Goal: Information Seeking & Learning: Learn about a topic

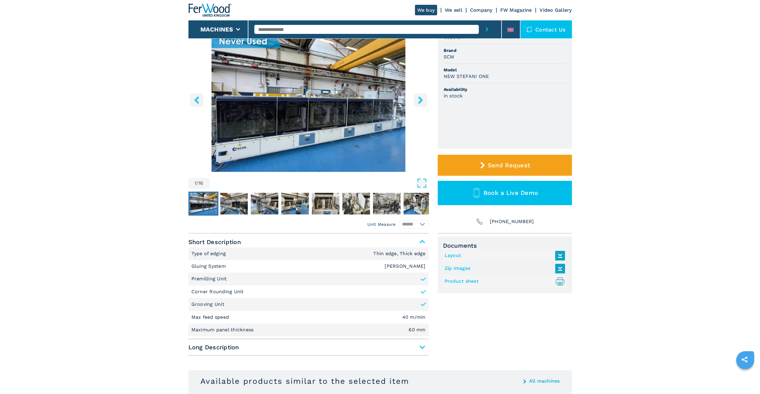
scroll to position [90, 0]
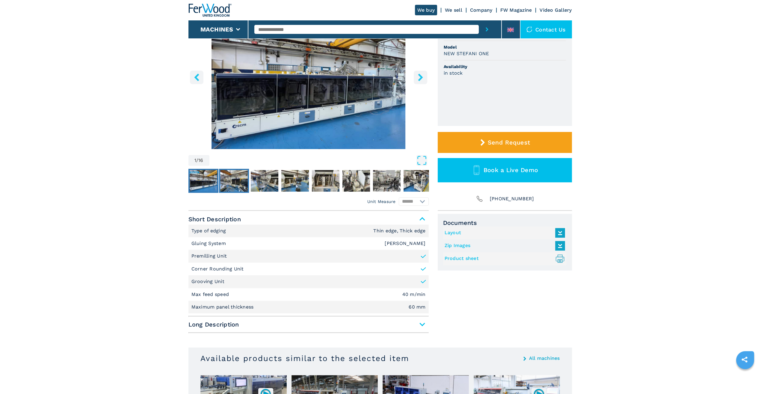
click at [232, 187] on img "Go to Slide 2" at bounding box center [234, 181] width 28 height 22
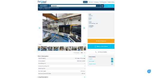
scroll to position [60, 0]
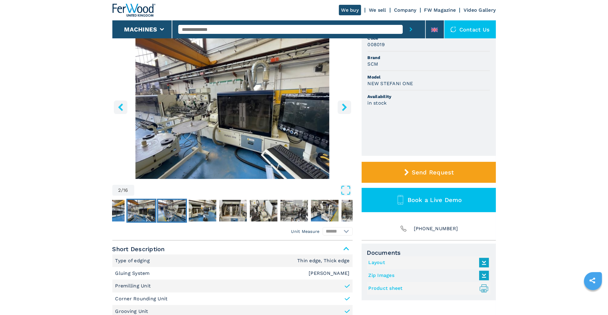
click at [173, 210] on img "Go to Slide 3" at bounding box center [172, 211] width 28 height 22
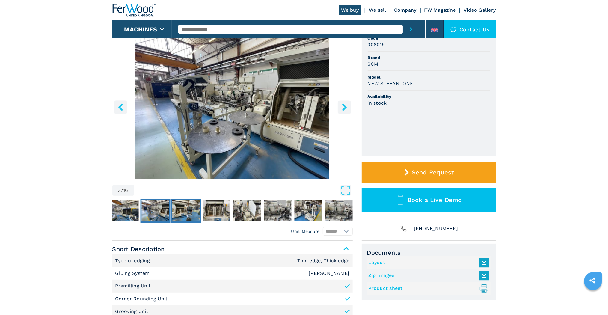
click at [186, 214] on img "Go to Slide 4" at bounding box center [186, 211] width 28 height 22
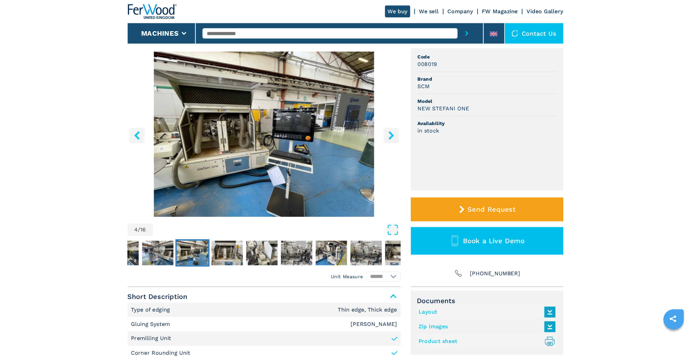
scroll to position [48, 0]
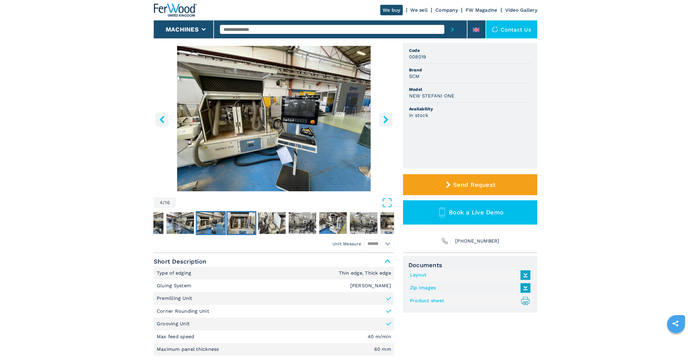
click at [247, 223] on img "Go to Slide 5" at bounding box center [241, 223] width 28 height 22
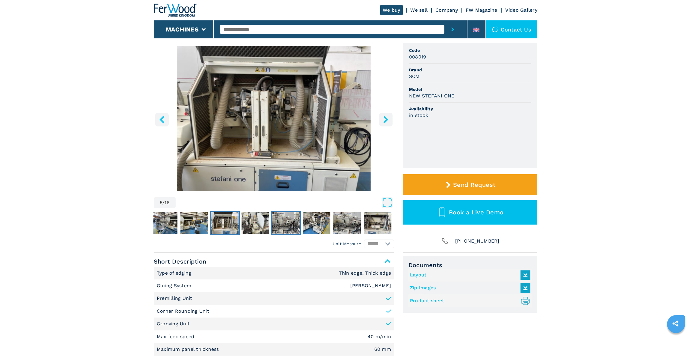
click at [280, 221] on img "Go to Slide 7" at bounding box center [286, 223] width 28 height 22
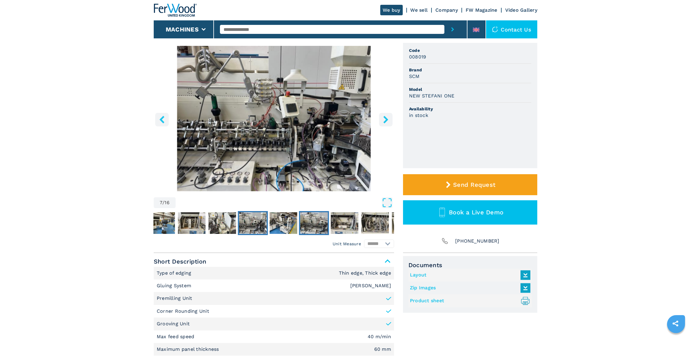
click at [312, 222] on img "Go to Slide 9" at bounding box center [314, 223] width 28 height 22
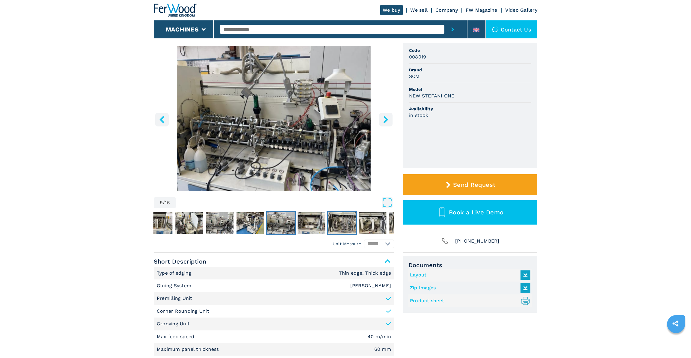
click at [344, 221] on img "Go to Slide 11" at bounding box center [342, 223] width 28 height 22
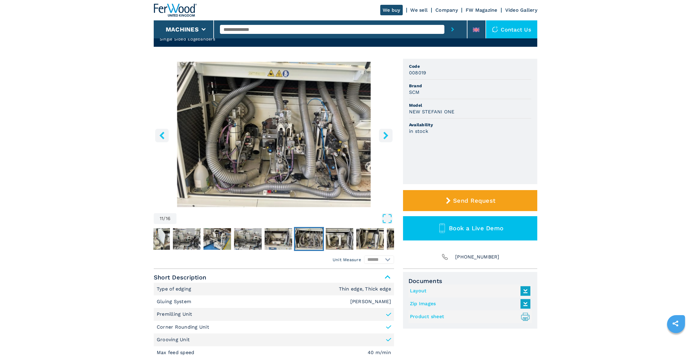
scroll to position [54, 0]
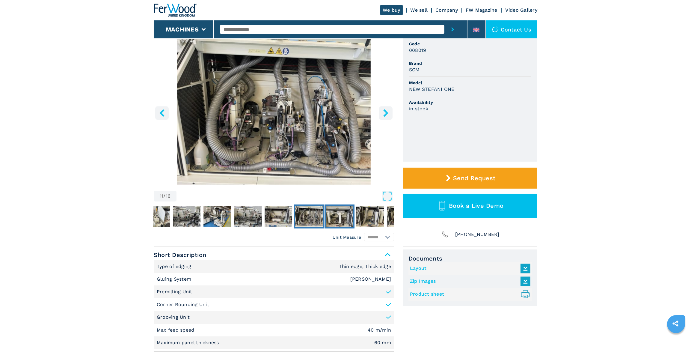
click at [343, 213] on img "Go to Slide 12" at bounding box center [340, 216] width 28 height 22
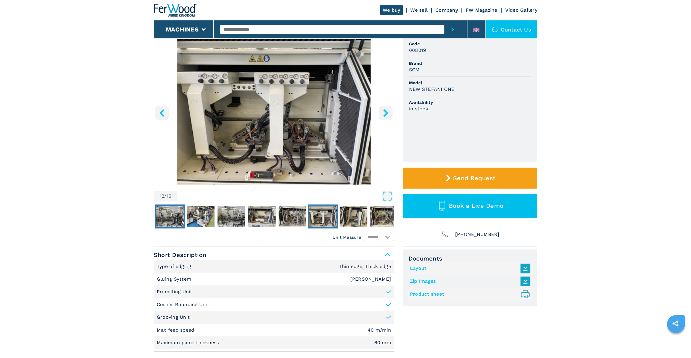
click at [174, 216] on img "Go to Slide 7" at bounding box center [170, 216] width 28 height 22
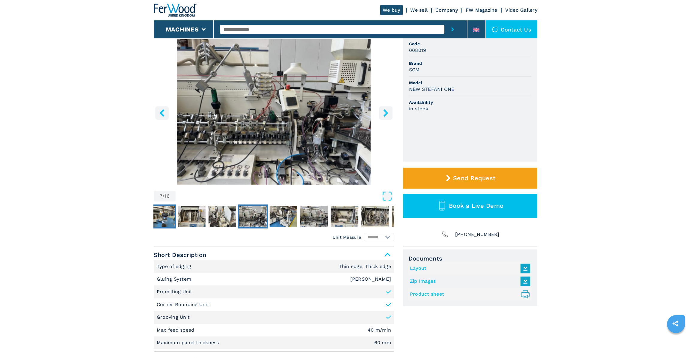
click at [160, 218] on img "Go to Slide 4" at bounding box center [161, 216] width 28 height 22
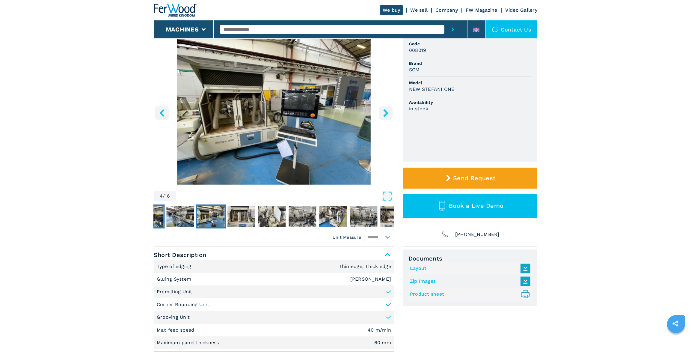
click at [160, 218] on img "Go to Slide 2" at bounding box center [150, 216] width 28 height 22
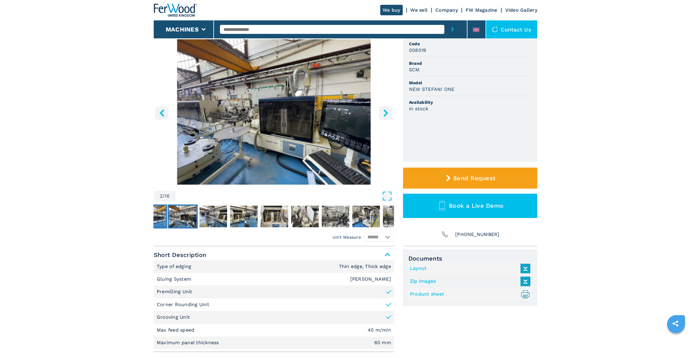
click at [160, 218] on img "Go to Slide 1" at bounding box center [152, 216] width 28 height 22
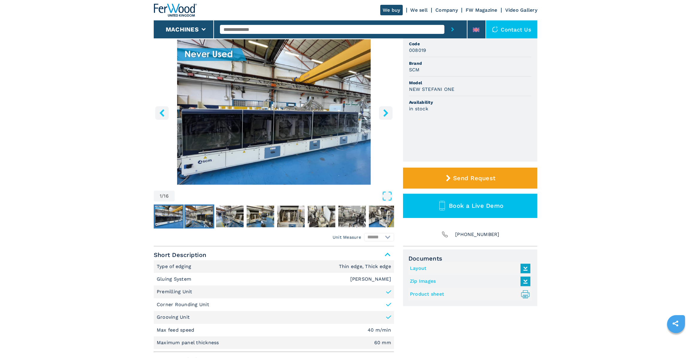
click at [205, 211] on img "Go to Slide 2" at bounding box center [199, 216] width 28 height 22
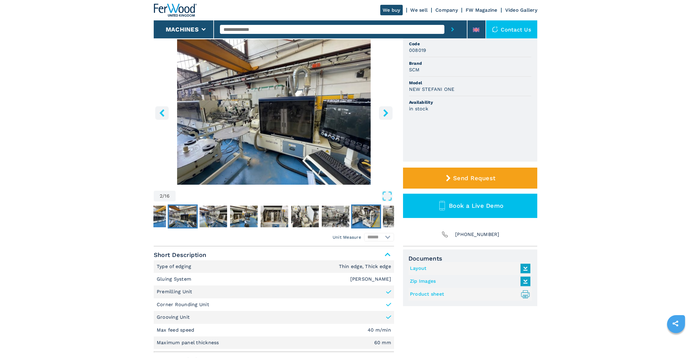
click at [351, 220] on button "Go to Slide 8" at bounding box center [366, 216] width 30 height 24
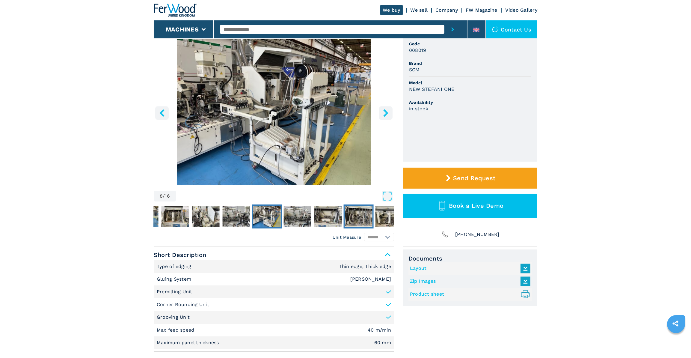
click at [357, 214] on img "Go to Slide 11" at bounding box center [359, 216] width 28 height 22
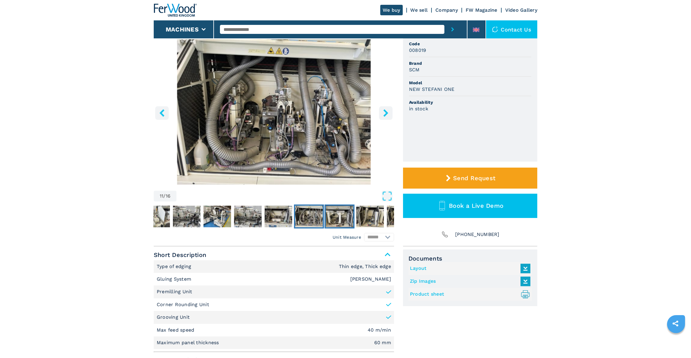
click at [340, 210] on img "Go to Slide 12" at bounding box center [340, 216] width 28 height 22
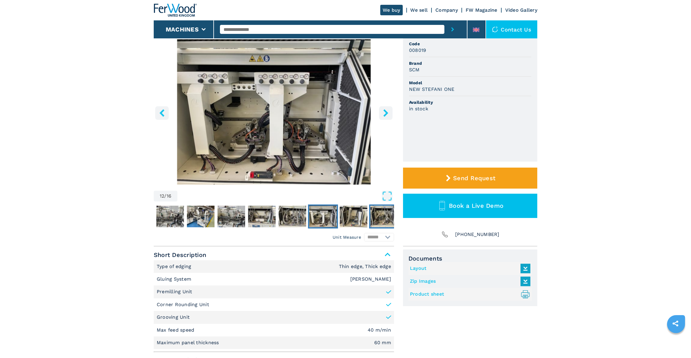
click at [381, 214] on img "Go to Slide 14" at bounding box center [384, 216] width 28 height 22
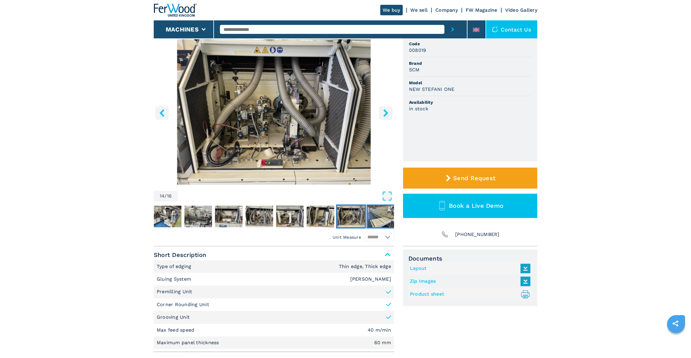
click at [381, 214] on img "Go to Slide 15" at bounding box center [382, 216] width 28 height 22
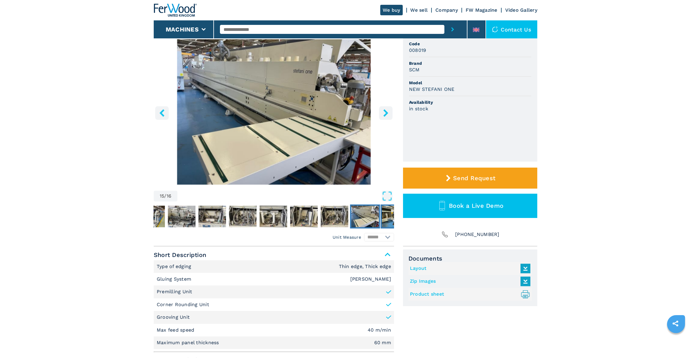
click at [386, 215] on img "Go to Slide 16" at bounding box center [396, 216] width 28 height 22
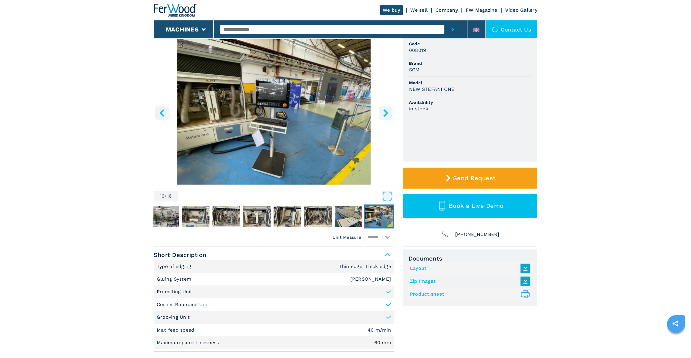
click at [365, 217] on img "Go to Slide 16" at bounding box center [379, 216] width 28 height 22
click at [361, 217] on img "Go to Slide 15" at bounding box center [349, 216] width 28 height 22
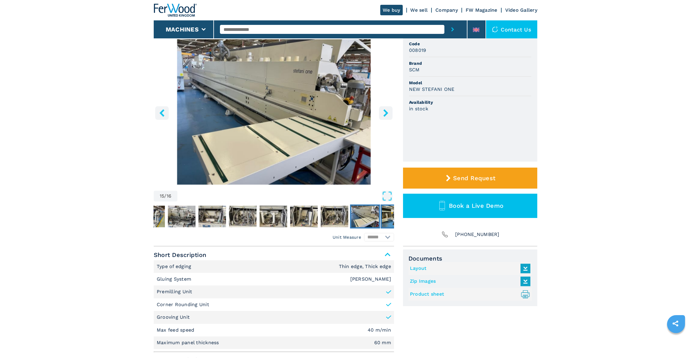
click at [388, 214] on img "Go to Slide 16" at bounding box center [396, 216] width 28 height 22
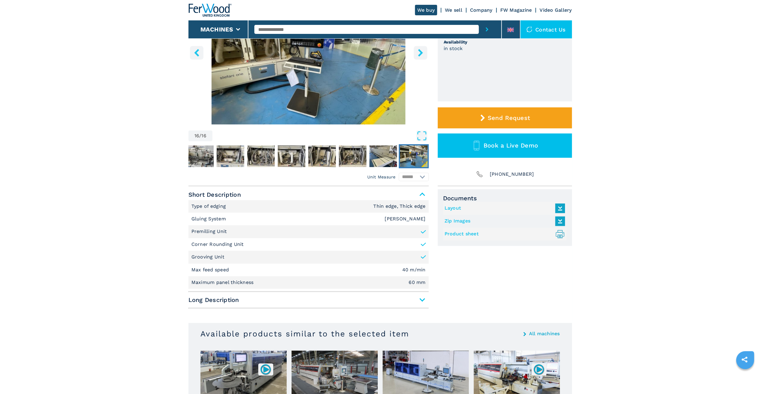
scroll to position [174, 0]
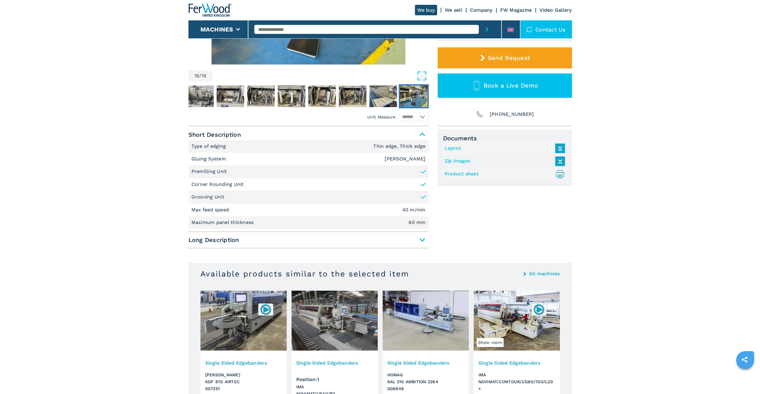
click at [420, 239] on span "Long Description" at bounding box center [308, 239] width 240 height 11
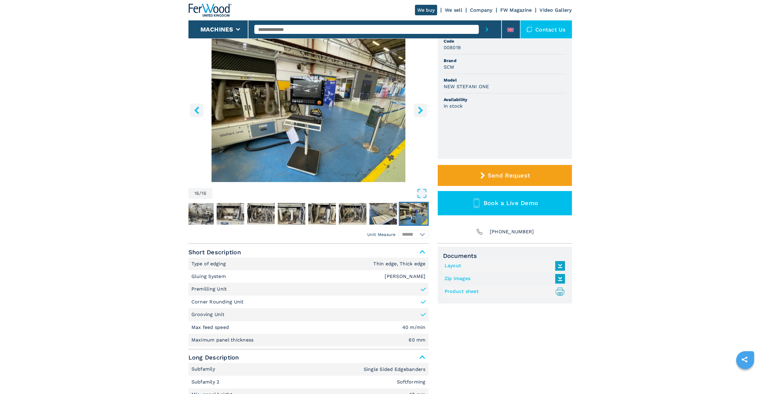
scroll to position [0, 0]
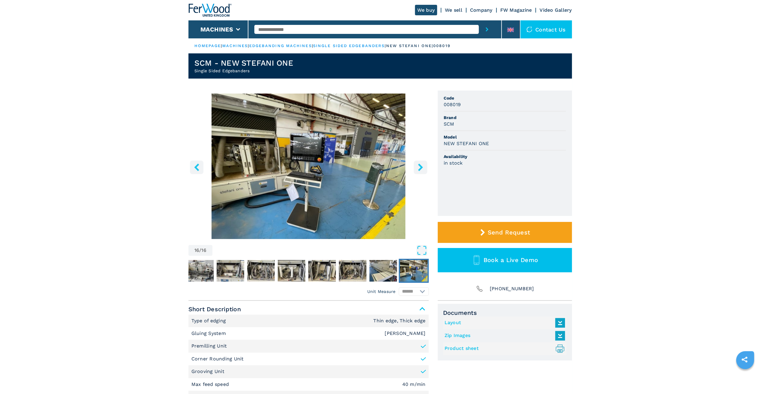
click at [309, 176] on img "Go to Slide 16" at bounding box center [308, 165] width 240 height 145
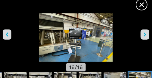
click at [85, 38] on img "Go to Slide 16" at bounding box center [76, 40] width 152 height 55
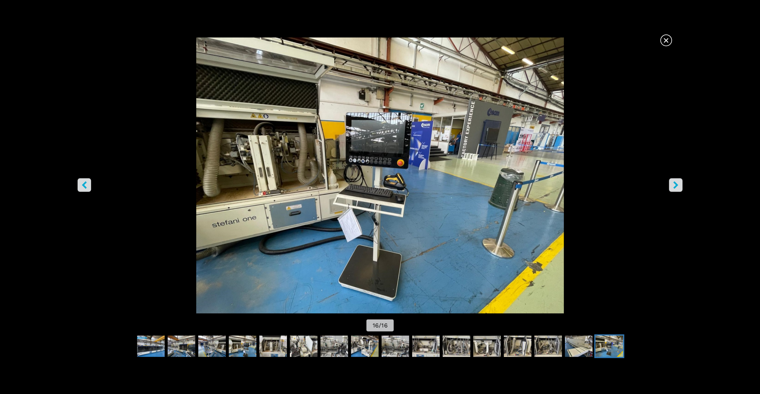
click at [666, 42] on span "×" at bounding box center [666, 39] width 10 height 10
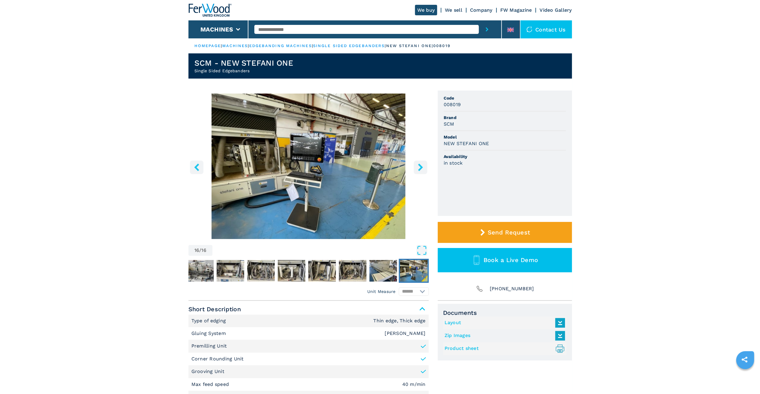
click at [512, 8] on link "FW Magazine" at bounding box center [516, 10] width 32 height 6
